Goal: Task Accomplishment & Management: Complete application form

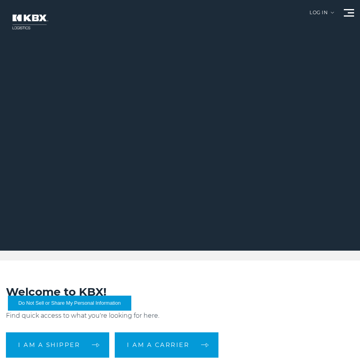
click at [348, 7] on div at bounding box center [180, 125] width 360 height 251
click at [348, 12] on span at bounding box center [351, 12] width 6 height 1
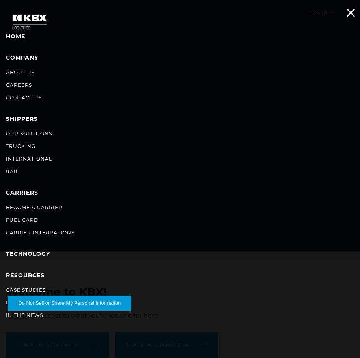
scroll to position [10, 0]
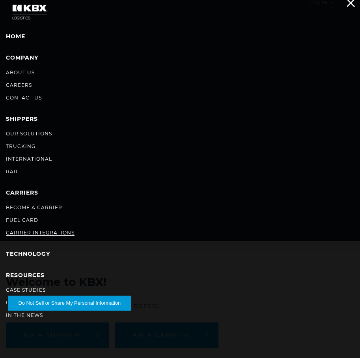
click at [46, 233] on link "Carrier Integrations" at bounding box center [40, 233] width 69 height 6
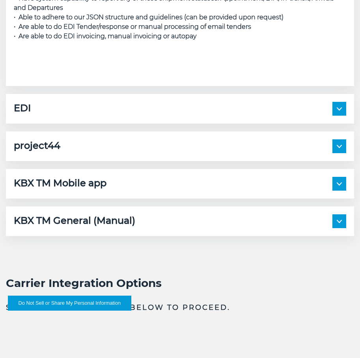
scroll to position [1069, 0]
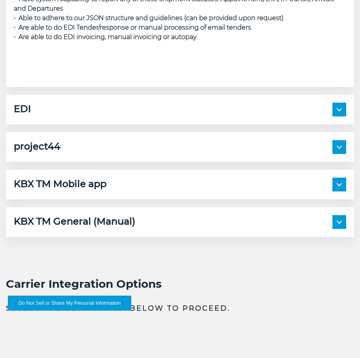
click at [127, 112] on div "EDI" at bounding box center [180, 110] width 333 height 14
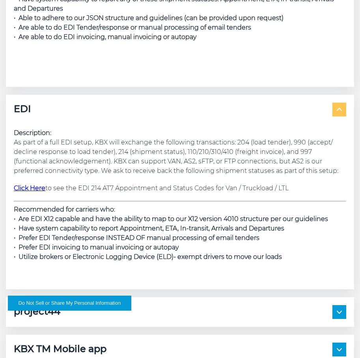
click at [127, 112] on div "EDI" at bounding box center [180, 110] width 333 height 14
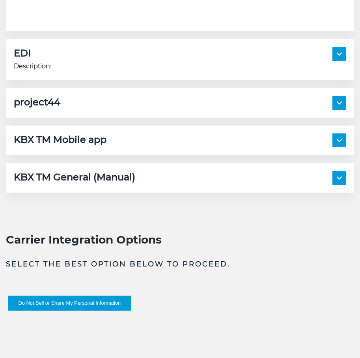
scroll to position [1145, 0]
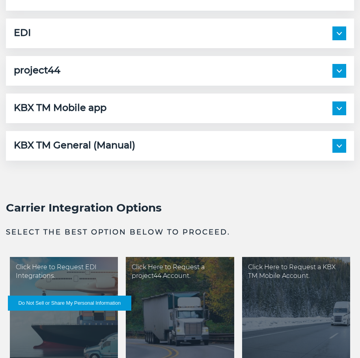
click at [95, 41] on div "EDI Description: As part of a full EDI setup, KBX will exchange the following t…" at bounding box center [180, 34] width 348 height 30
click at [94, 36] on div "EDI" at bounding box center [180, 33] width 333 height 14
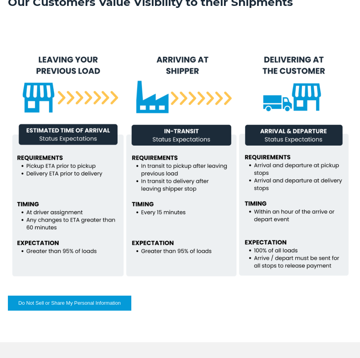
scroll to position [0, 0]
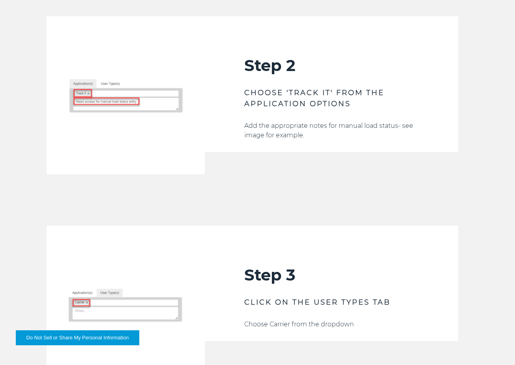
scroll to position [778, 0]
